Goal: Information Seeking & Learning: Learn about a topic

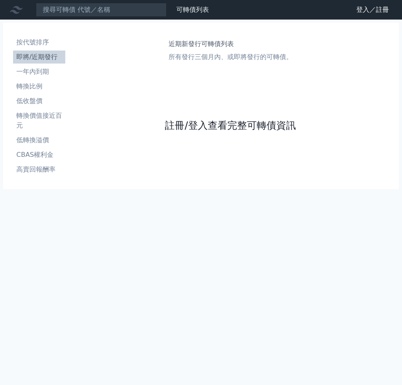
click at [215, 129] on link "註冊/登入查看完整可轉債資訊" at bounding box center [230, 125] width 130 height 13
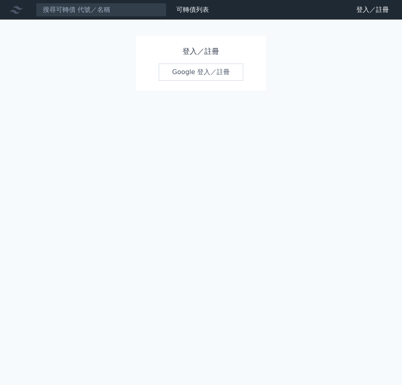
click at [188, 73] on link "Google 登入／註冊" at bounding box center [201, 72] width 85 height 17
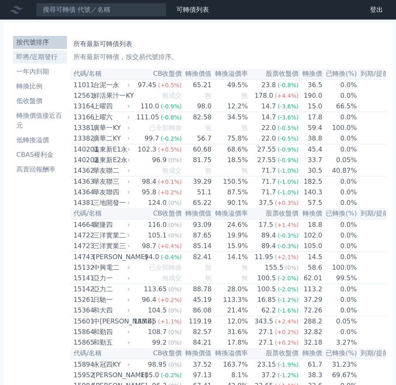
click at [37, 60] on li "即將/近期發行" at bounding box center [40, 57] width 54 height 10
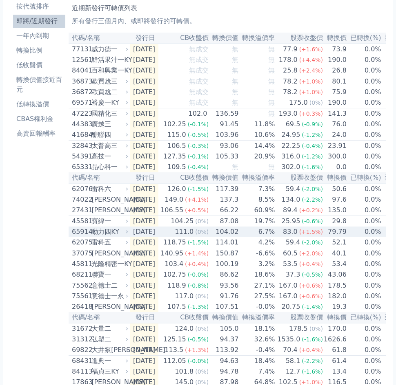
scroll to position [54, 0]
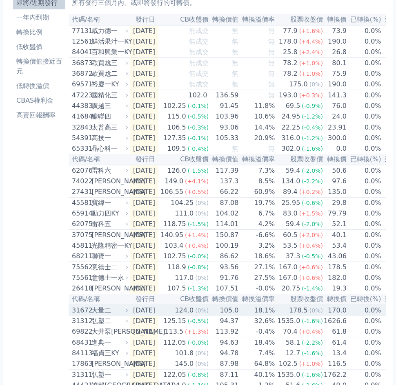
click at [139, 316] on td "[DATE]" at bounding box center [144, 310] width 29 height 11
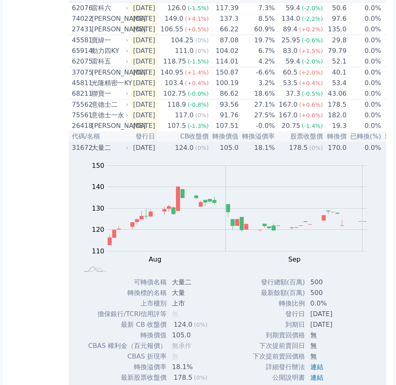
scroll to position [217, 0]
click at [101, 153] on div "大量二" at bounding box center [108, 148] width 35 height 10
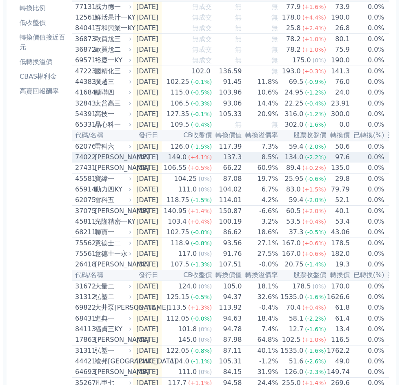
scroll to position [0, 0]
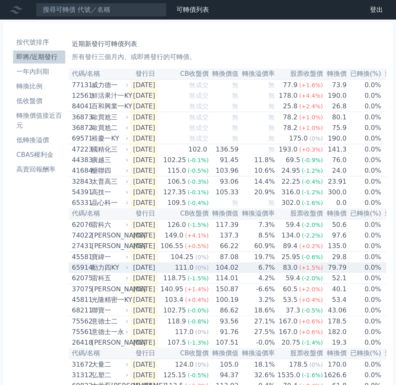
click at [195, 273] on div "111.0" at bounding box center [184, 268] width 22 height 10
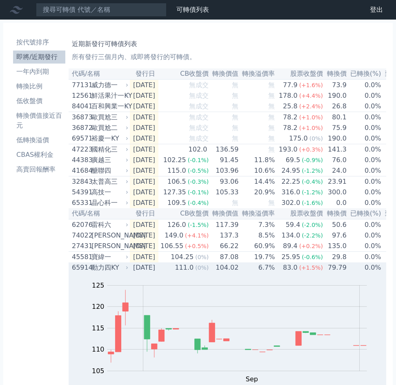
click at [195, 273] on div "111.0" at bounding box center [184, 268] width 22 height 10
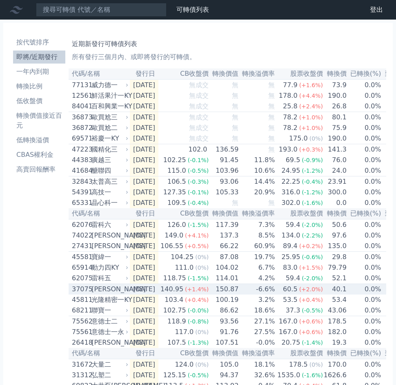
click at [100, 294] on div "[PERSON_NAME]" at bounding box center [108, 290] width 35 height 10
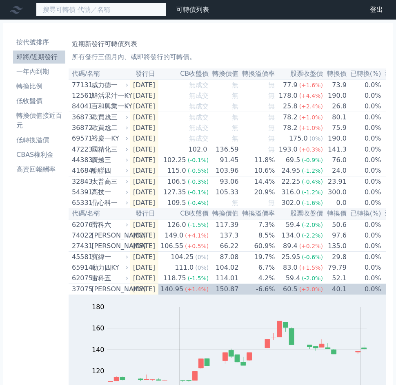
click at [55, 10] on input at bounding box center [101, 10] width 130 height 14
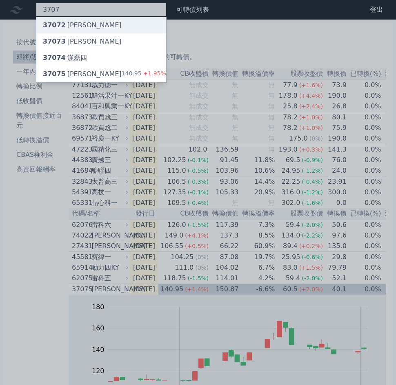
type input "3707"
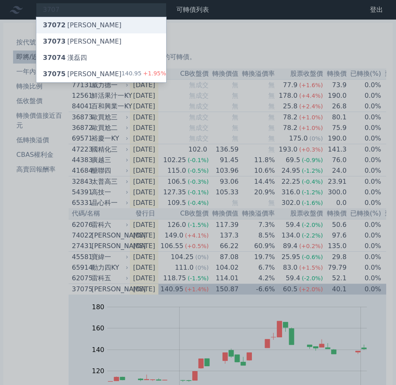
click at [68, 24] on div "37072 [PERSON_NAME]" at bounding box center [82, 25] width 79 height 10
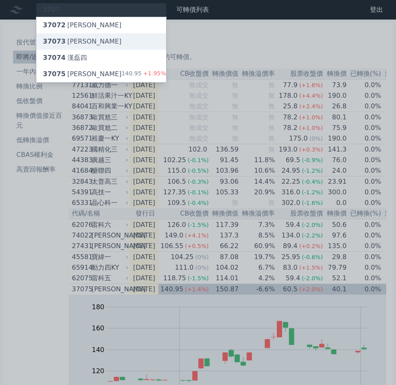
click at [69, 40] on div "37073 [PERSON_NAME]" at bounding box center [82, 42] width 79 height 10
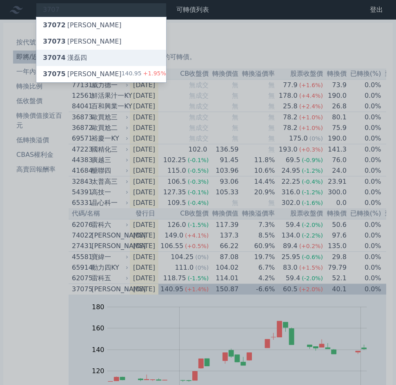
click at [71, 55] on div "37074 [PERSON_NAME]四" at bounding box center [65, 58] width 44 height 10
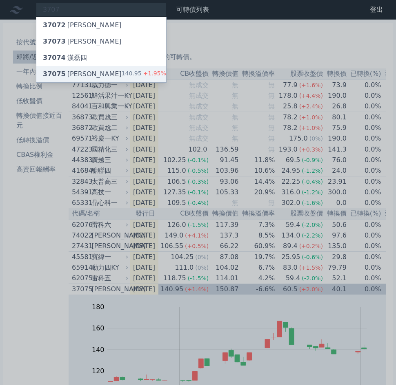
click at [73, 73] on div "37075 [PERSON_NAME]" at bounding box center [82, 74] width 79 height 10
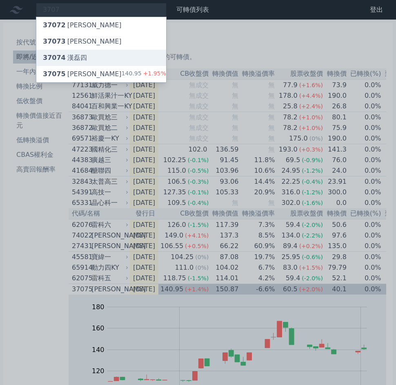
click at [77, 55] on div "37074 [PERSON_NAME]四" at bounding box center [65, 58] width 44 height 10
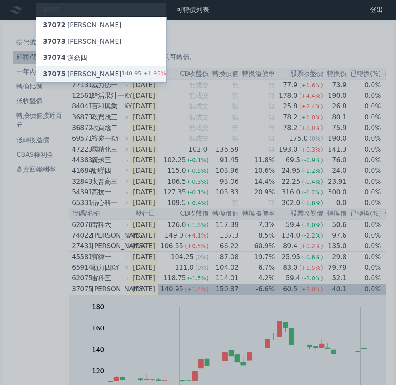
click at [73, 72] on div "37075 [PERSON_NAME]" at bounding box center [82, 74] width 79 height 10
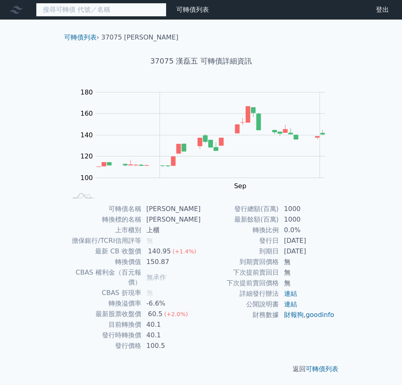
click at [106, 11] on input at bounding box center [101, 10] width 130 height 14
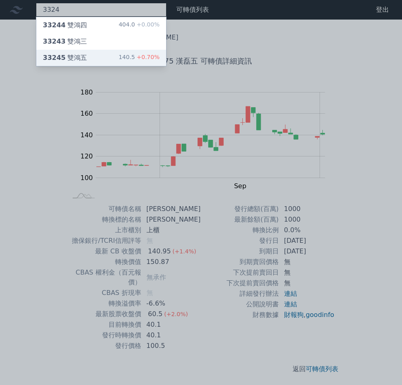
type input "3324"
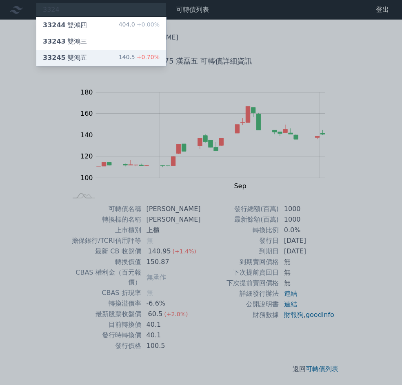
click at [70, 57] on div "33245 雙鴻五" at bounding box center [65, 58] width 44 height 10
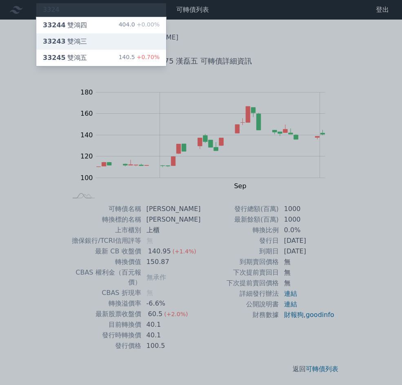
click at [73, 43] on div "33243 雙鴻三" at bounding box center [65, 42] width 44 height 10
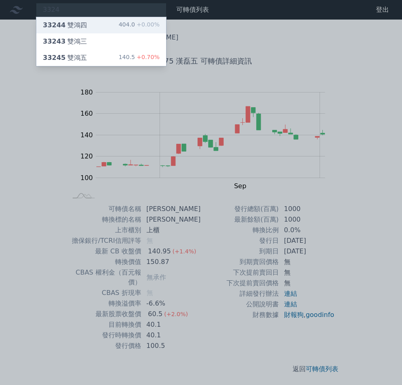
click at [61, 27] on span "33244" at bounding box center [54, 25] width 23 height 8
